Goal: Task Accomplishment & Management: Manage account settings

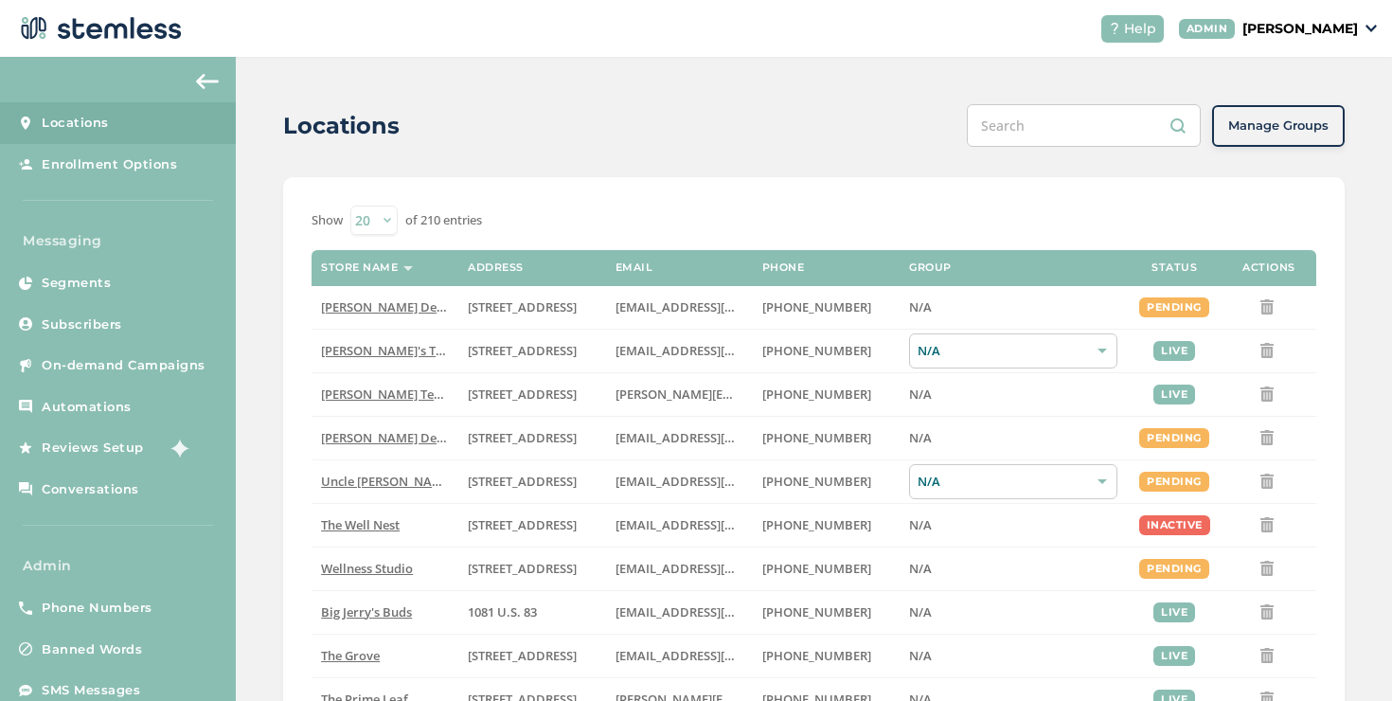
click at [203, 382] on link "On-demand Campaigns" at bounding box center [118, 366] width 236 height 42
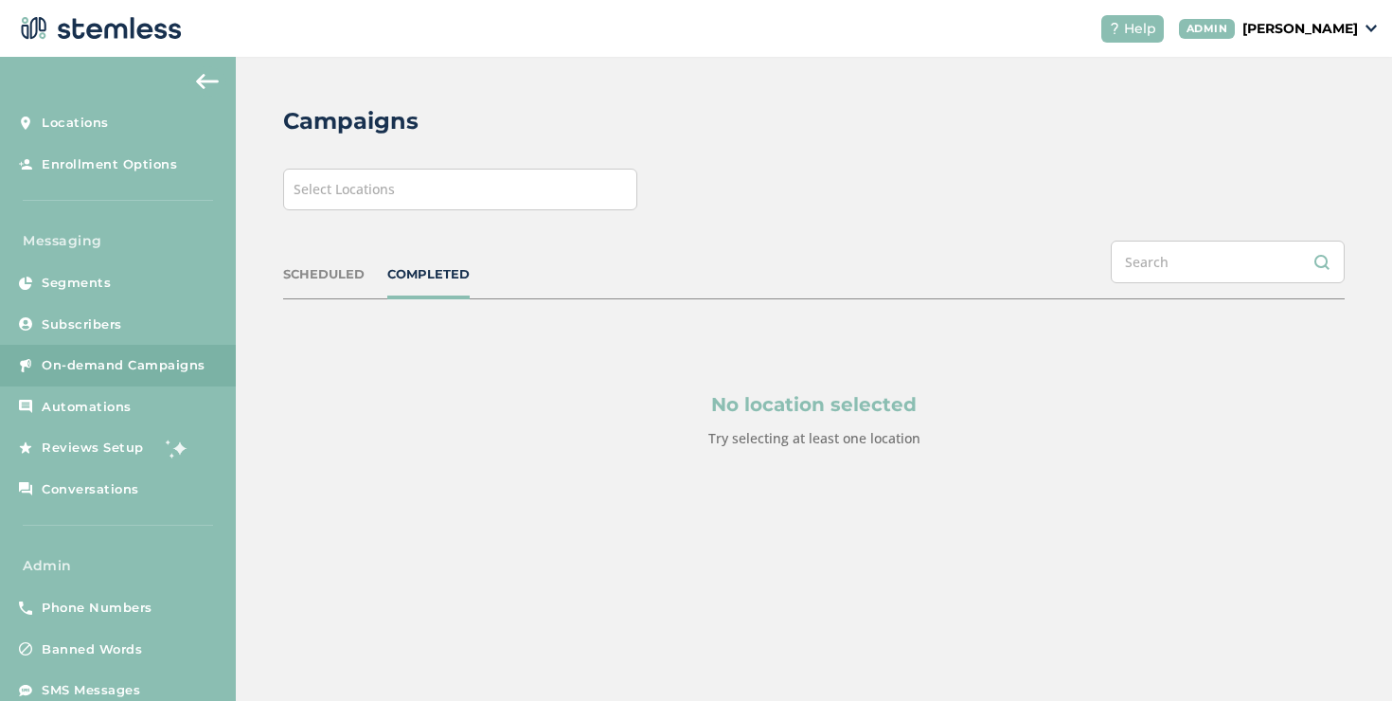
click at [418, 202] on div "Select Locations" at bounding box center [460, 190] width 354 height 42
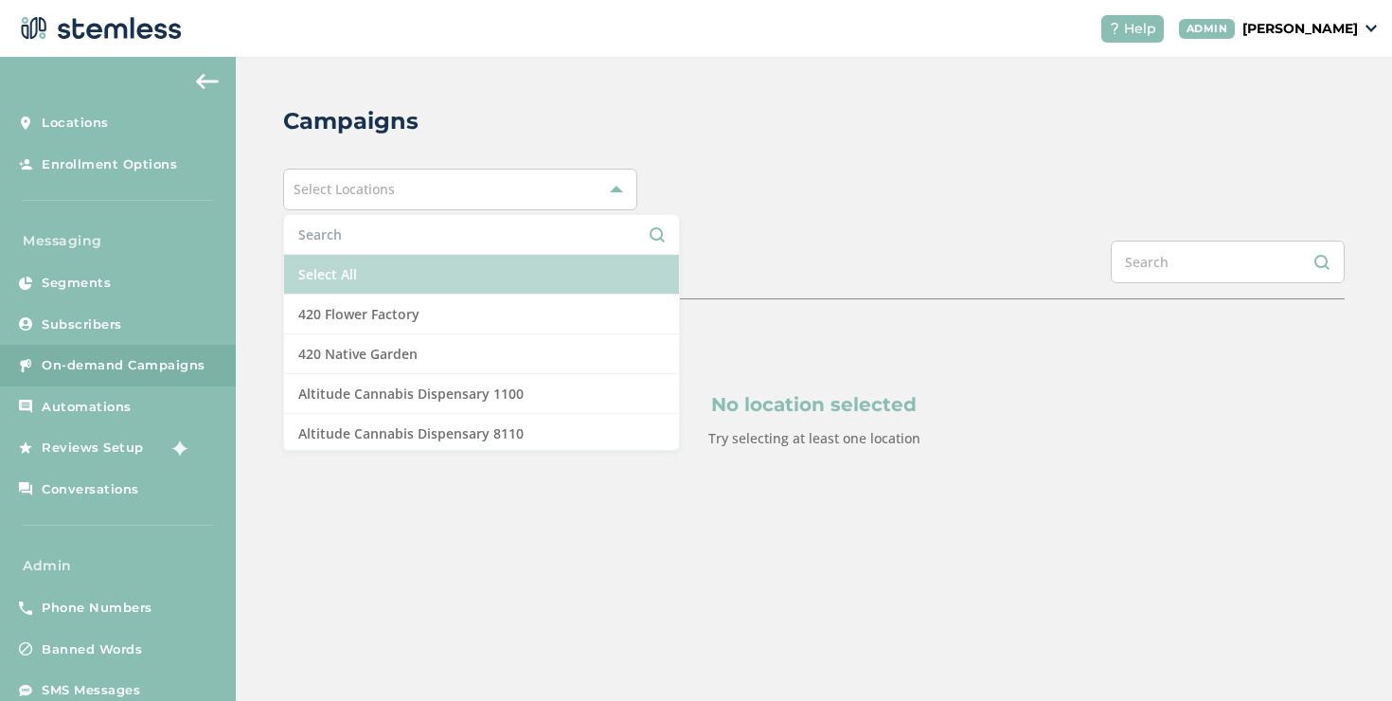
click at [377, 267] on li "Select All" at bounding box center [481, 275] width 395 height 40
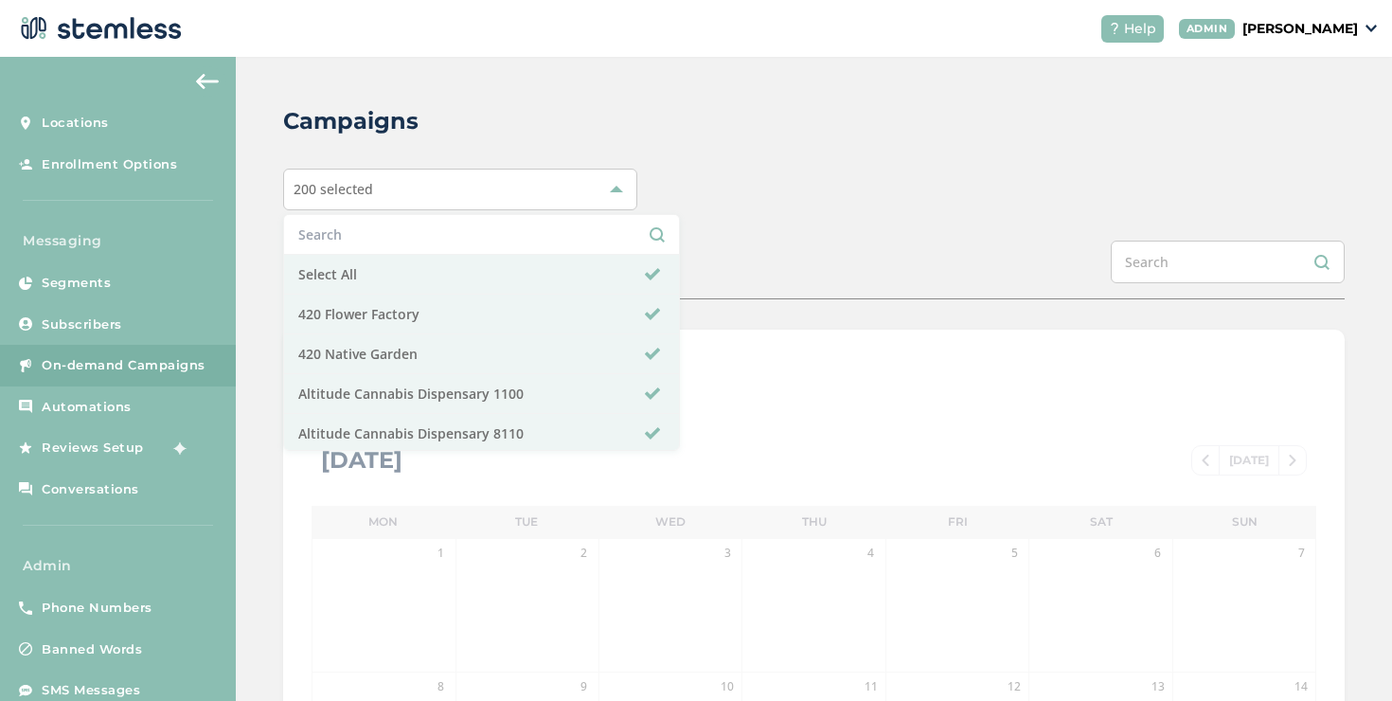
click at [734, 220] on div "Campaigns 200 selected Select All 420 Flower Factory 420 Native Garden Altitude…" at bounding box center [814, 669] width 1156 height 1225
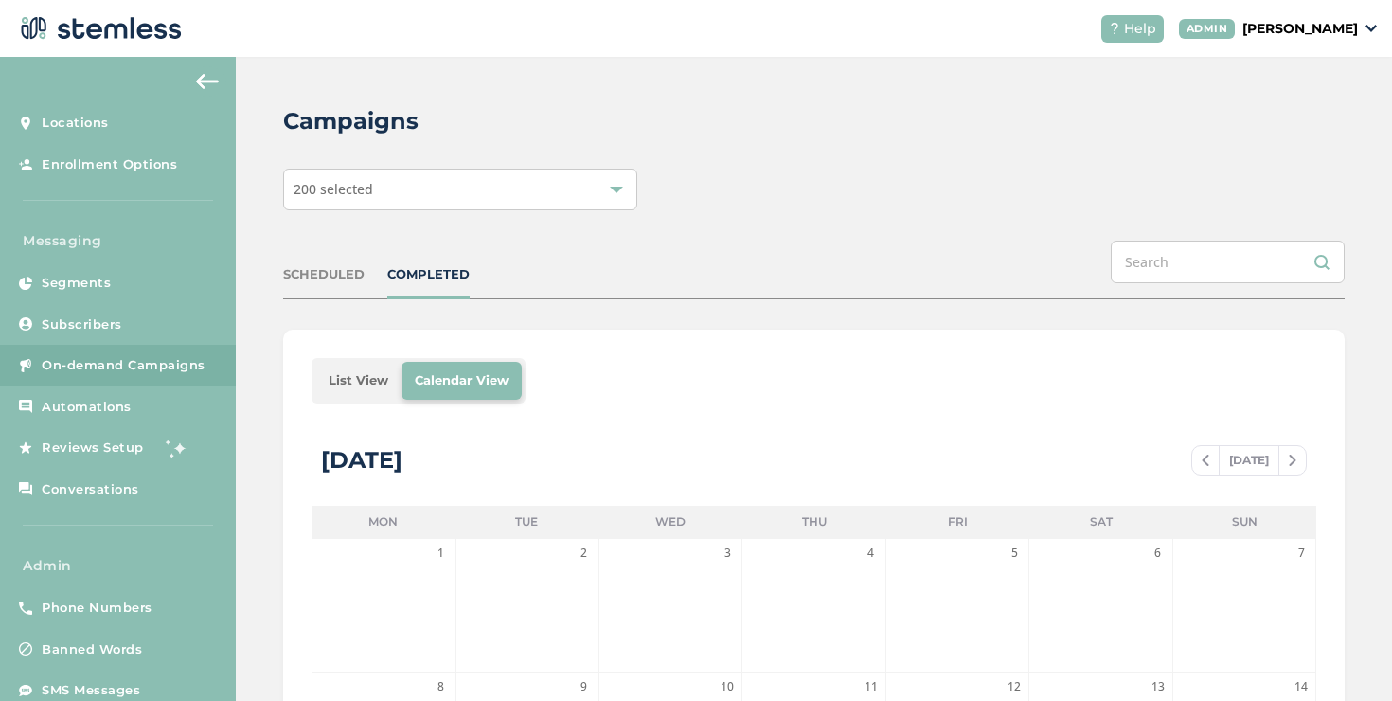
click at [352, 383] on li "List View" at bounding box center [358, 381] width 86 height 38
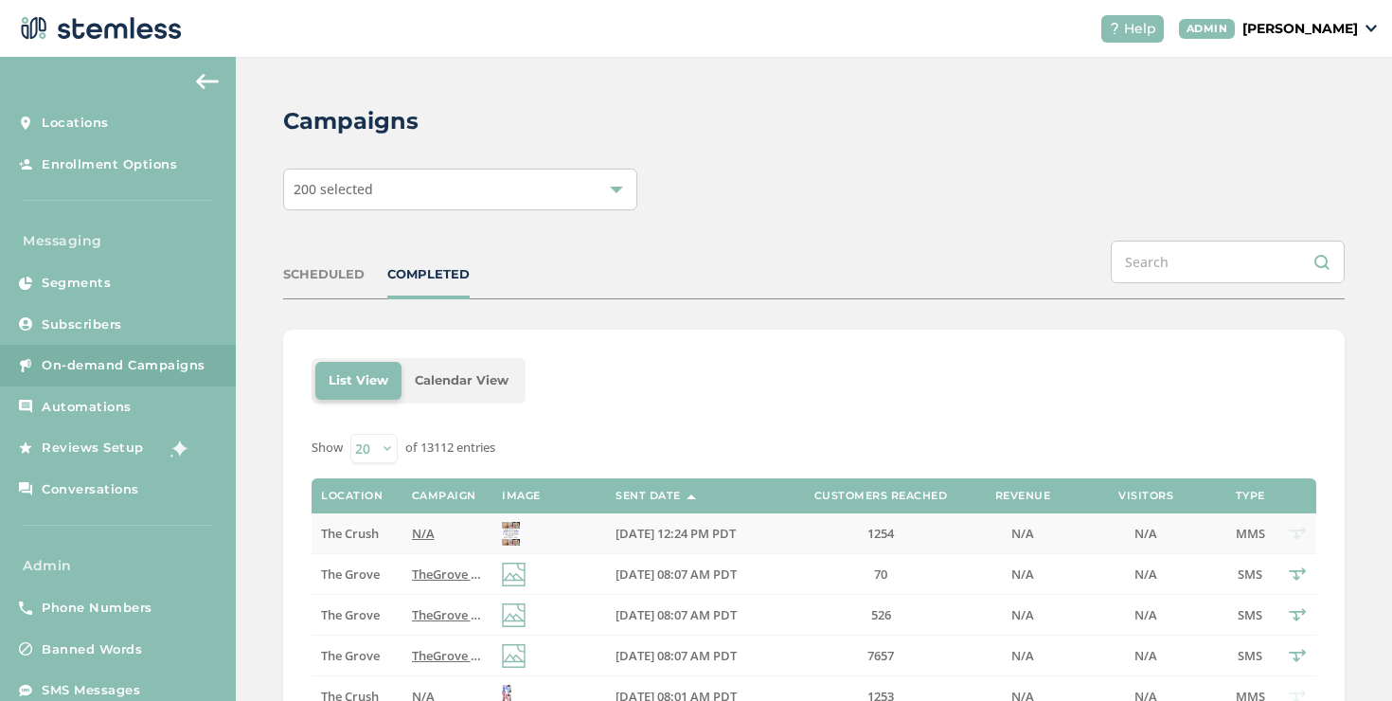
click at [382, 526] on label "The Crush" at bounding box center [356, 533] width 71 height 16
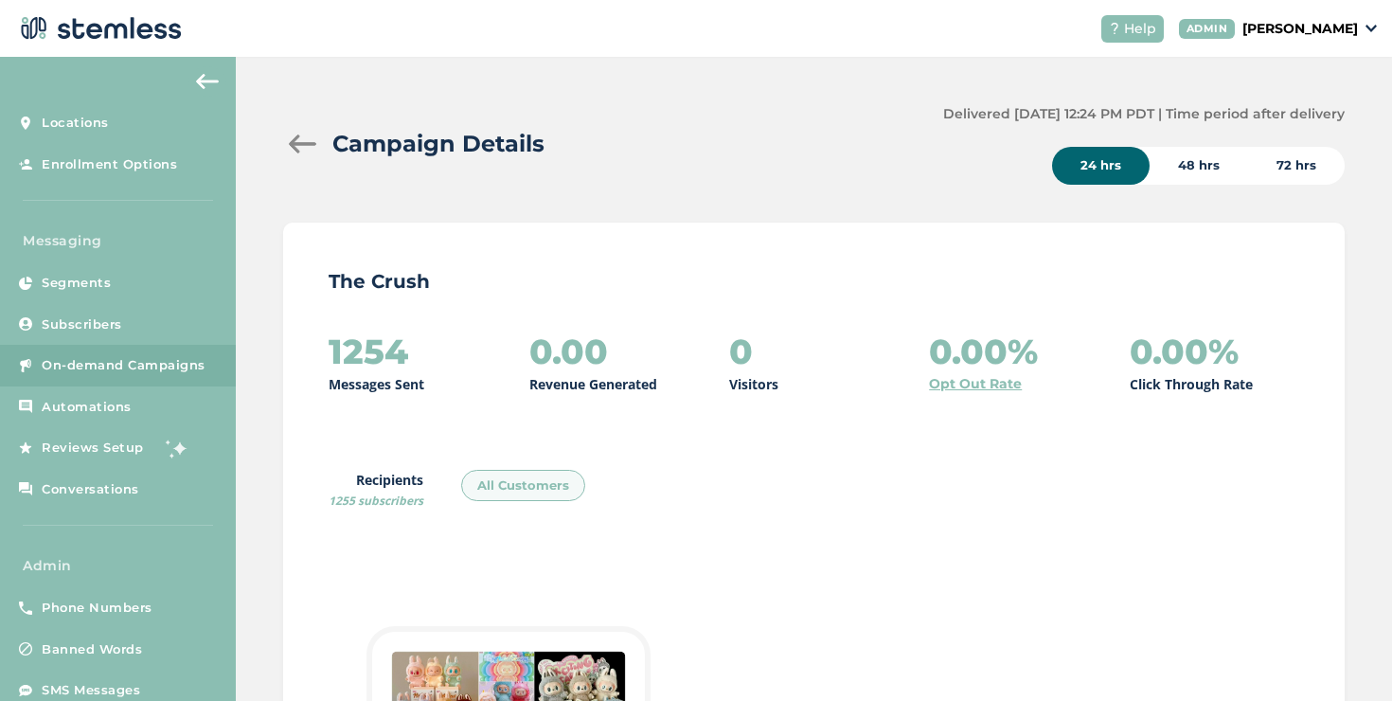
click at [301, 143] on div at bounding box center [302, 143] width 38 height 19
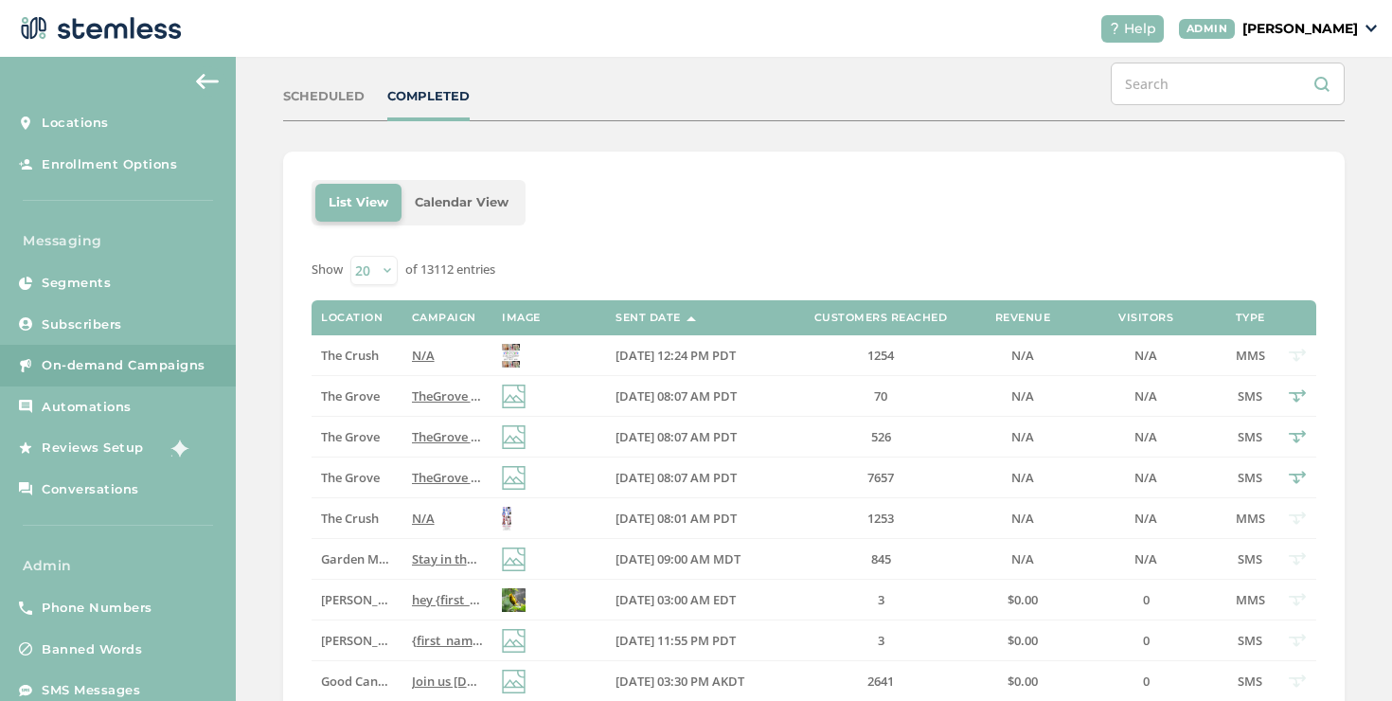
scroll to position [191, 0]
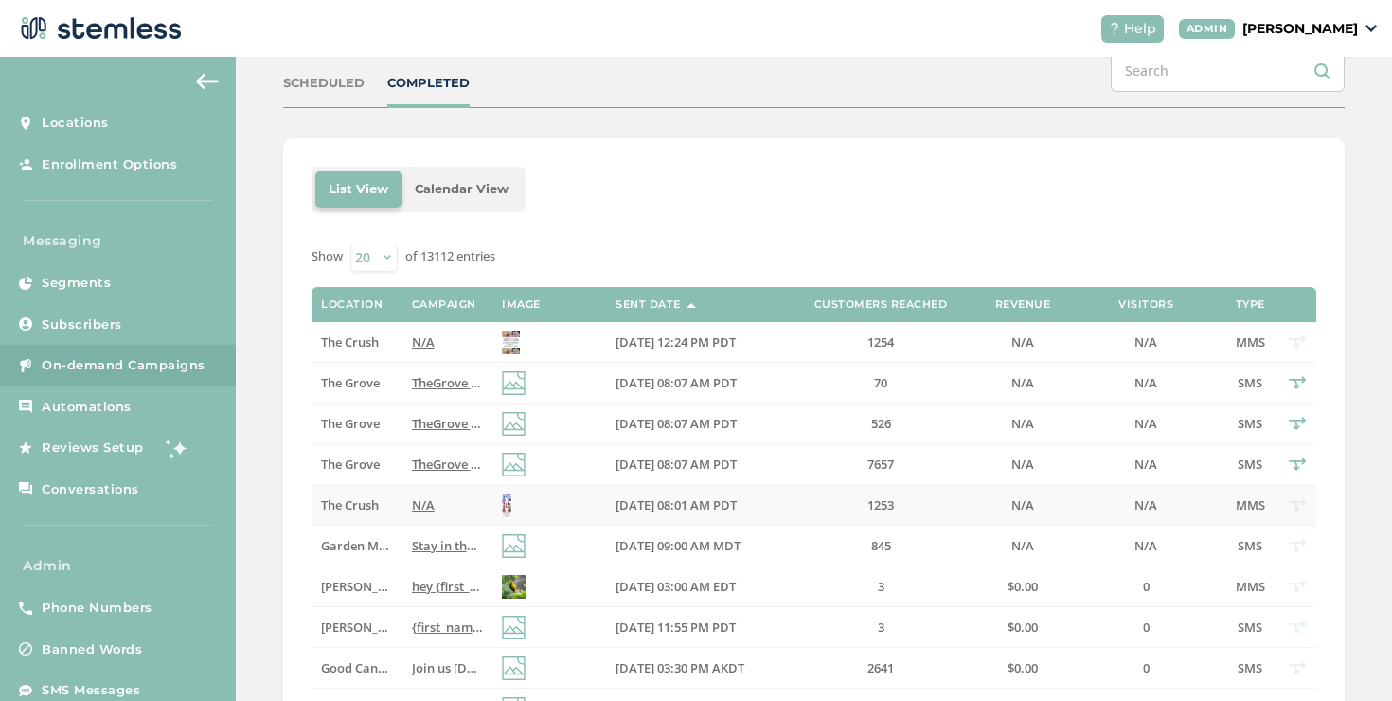
click at [419, 505] on span "N/A" at bounding box center [423, 504] width 23 height 17
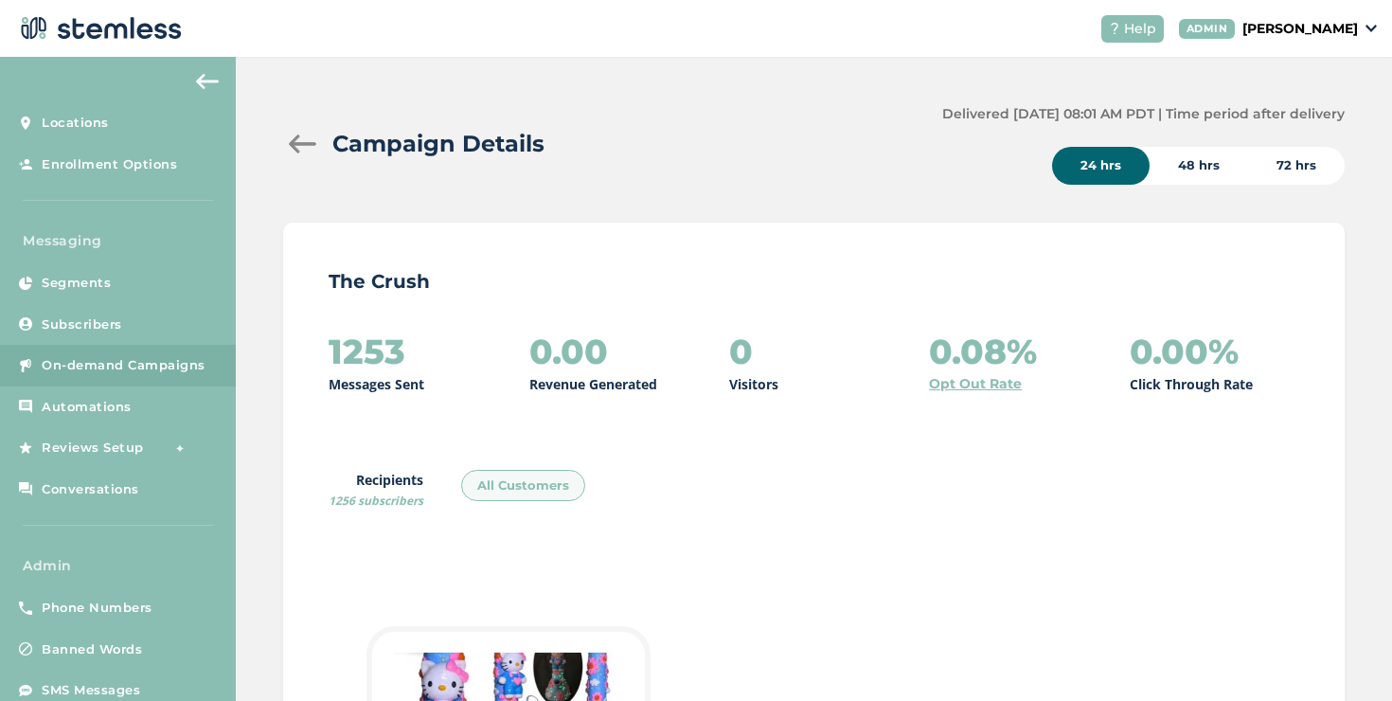
click at [295, 132] on div "Campaign Details" at bounding box center [605, 144] width 644 height 34
click at [296, 136] on div at bounding box center [302, 143] width 38 height 19
